Goal: Check status: Check status

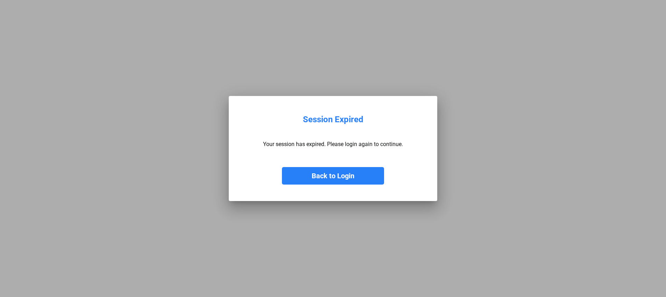
click at [338, 175] on button "Back to Login" at bounding box center [333, 175] width 102 height 17
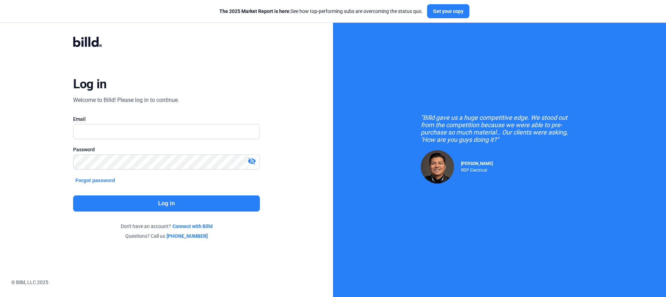
click at [140, 121] on div "Email" at bounding box center [166, 118] width 186 height 7
click at [132, 126] on input "text" at bounding box center [166, 131] width 186 height 14
type input "[PERSON_NAME][EMAIL_ADDRESS][DOMAIN_NAME]"
click at [171, 200] on button "Log in" at bounding box center [166, 203] width 186 height 16
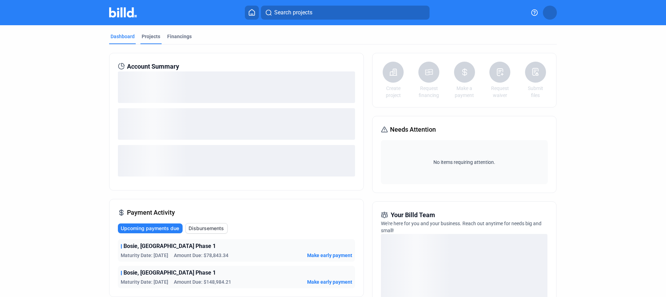
click at [148, 36] on div "Projects" at bounding box center [151, 36] width 19 height 7
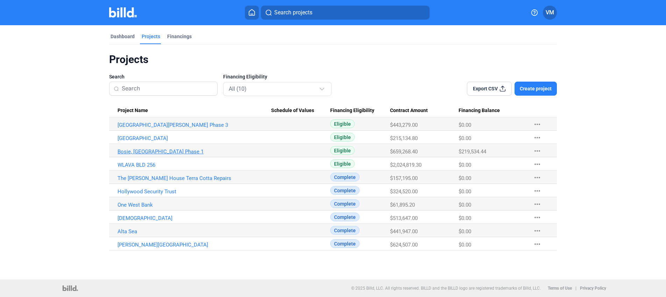
click at [151, 149] on link "Bosie, [GEOGRAPHIC_DATA] Phase 1" at bounding box center [195, 151] width 154 height 6
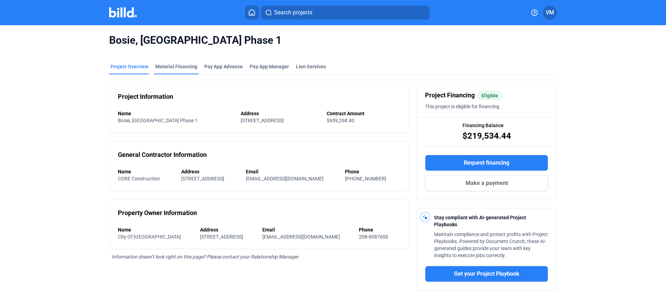
click at [188, 69] on div "Material Financing" at bounding box center [176, 66] width 42 height 7
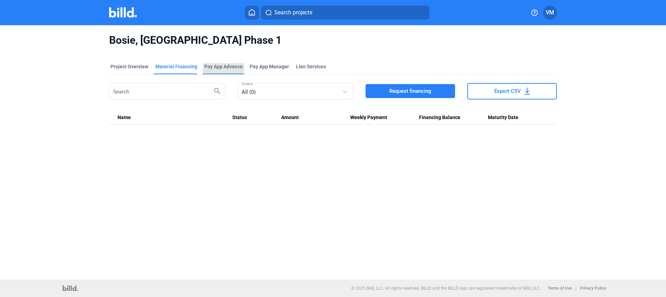
click at [219, 67] on div "Pay App Advance" at bounding box center [223, 66] width 38 height 7
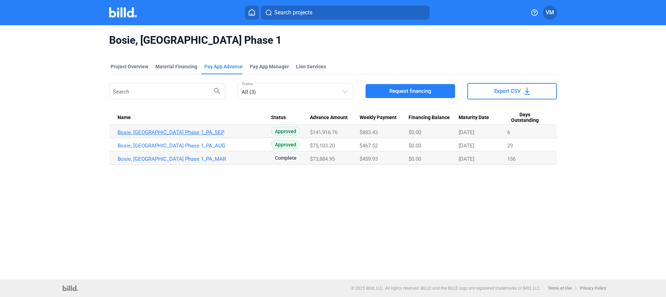
click at [205, 134] on link "Bosie, [GEOGRAPHIC_DATA] Phase 1_PA_SEP" at bounding box center [195, 132] width 154 height 6
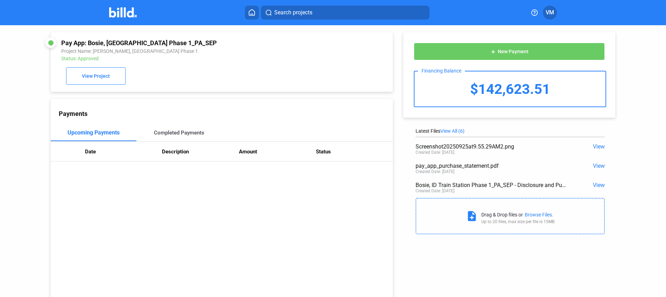
click at [167, 132] on div "Completed Payments" at bounding box center [179, 132] width 50 height 6
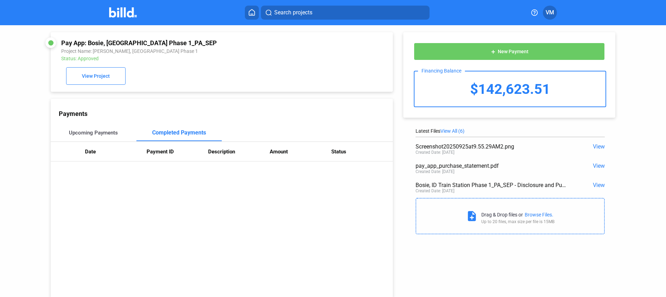
click at [97, 132] on div "Upcoming Payments" at bounding box center [93, 132] width 49 height 6
